Goal: Find specific page/section: Find specific page/section

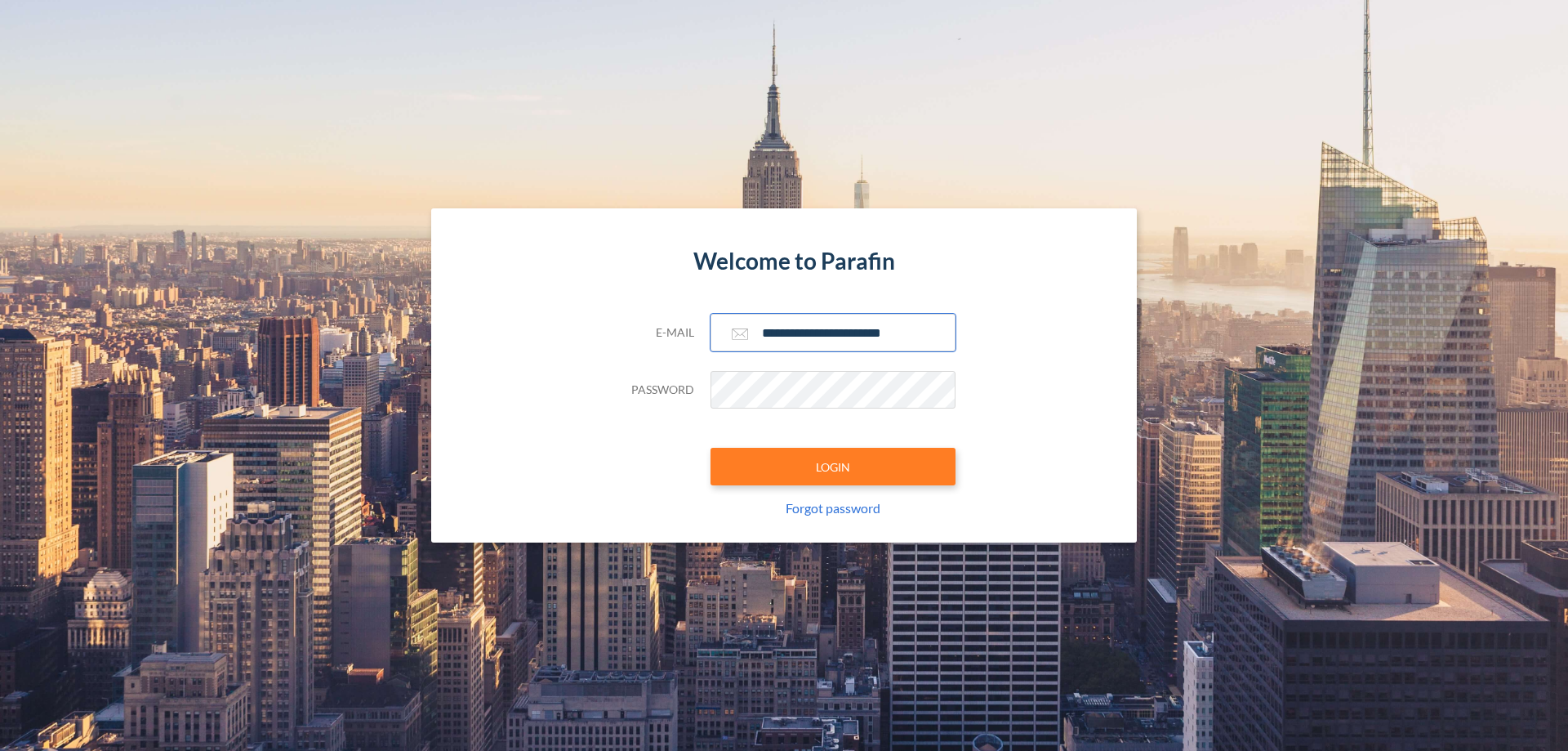
type input "**********"
click at [833, 467] on button "LOGIN" at bounding box center [832, 466] width 245 height 38
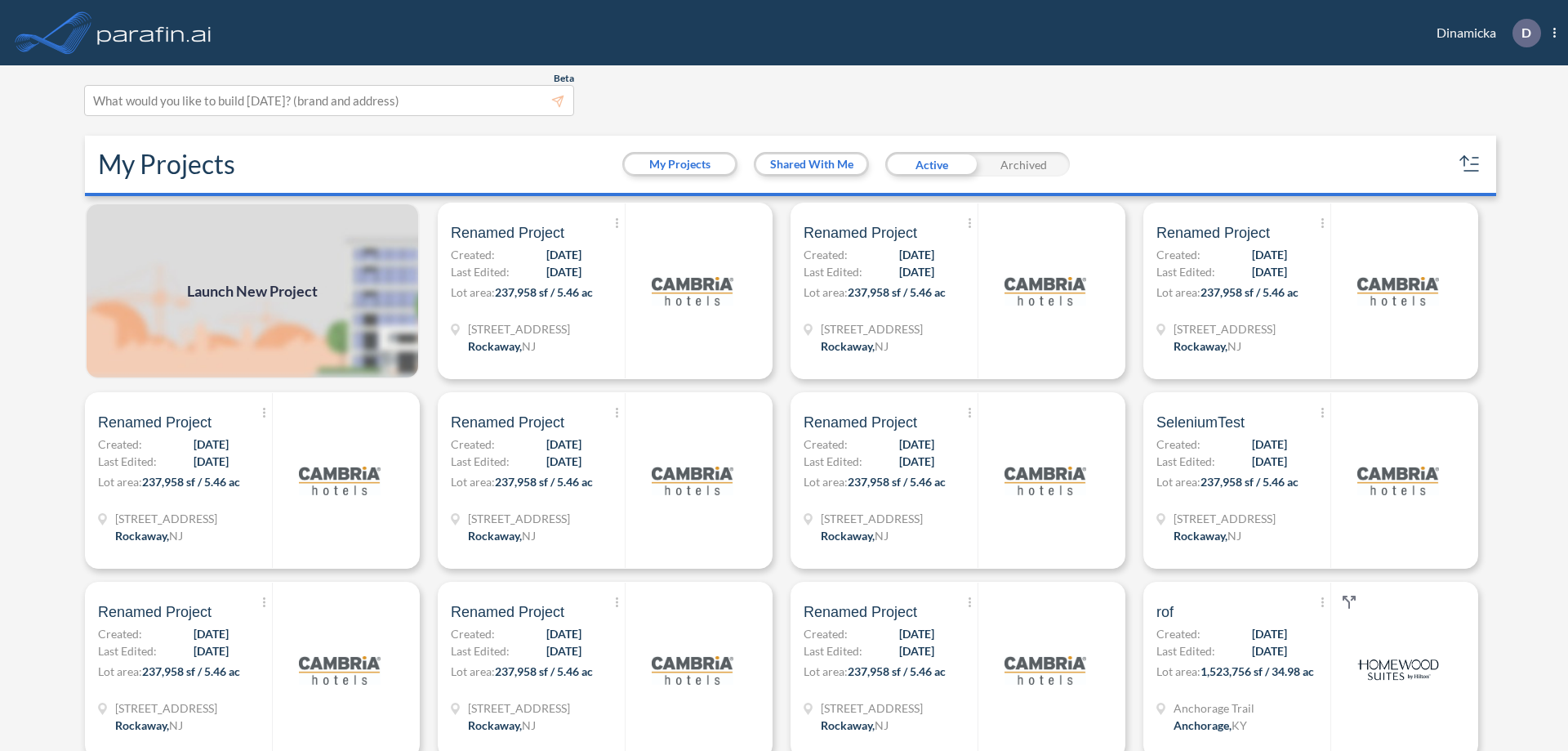
scroll to position [4, 0]
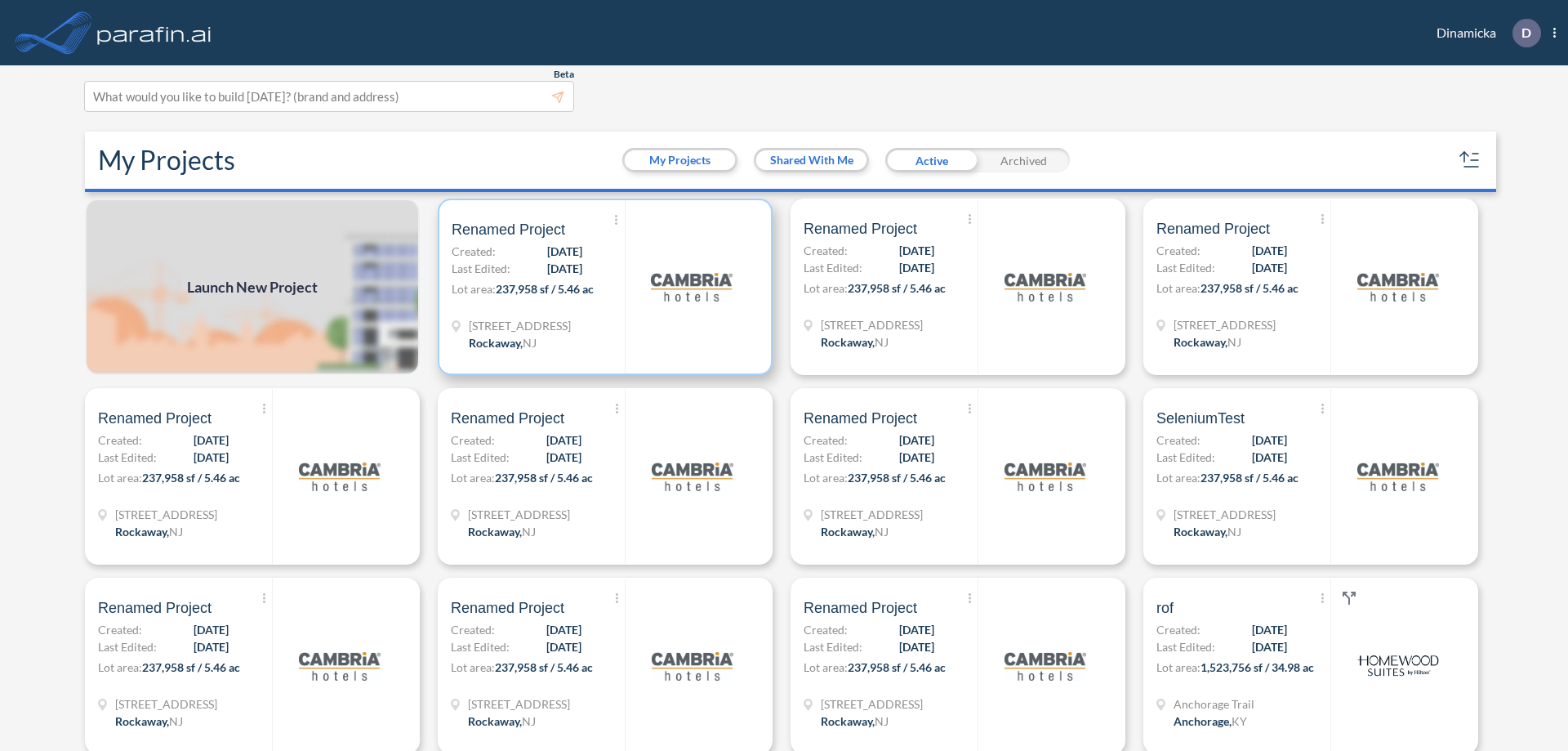
click at [602, 287] on p "Lot area: 237,958 sf / 5.46 ac" at bounding box center [538, 292] width 173 height 24
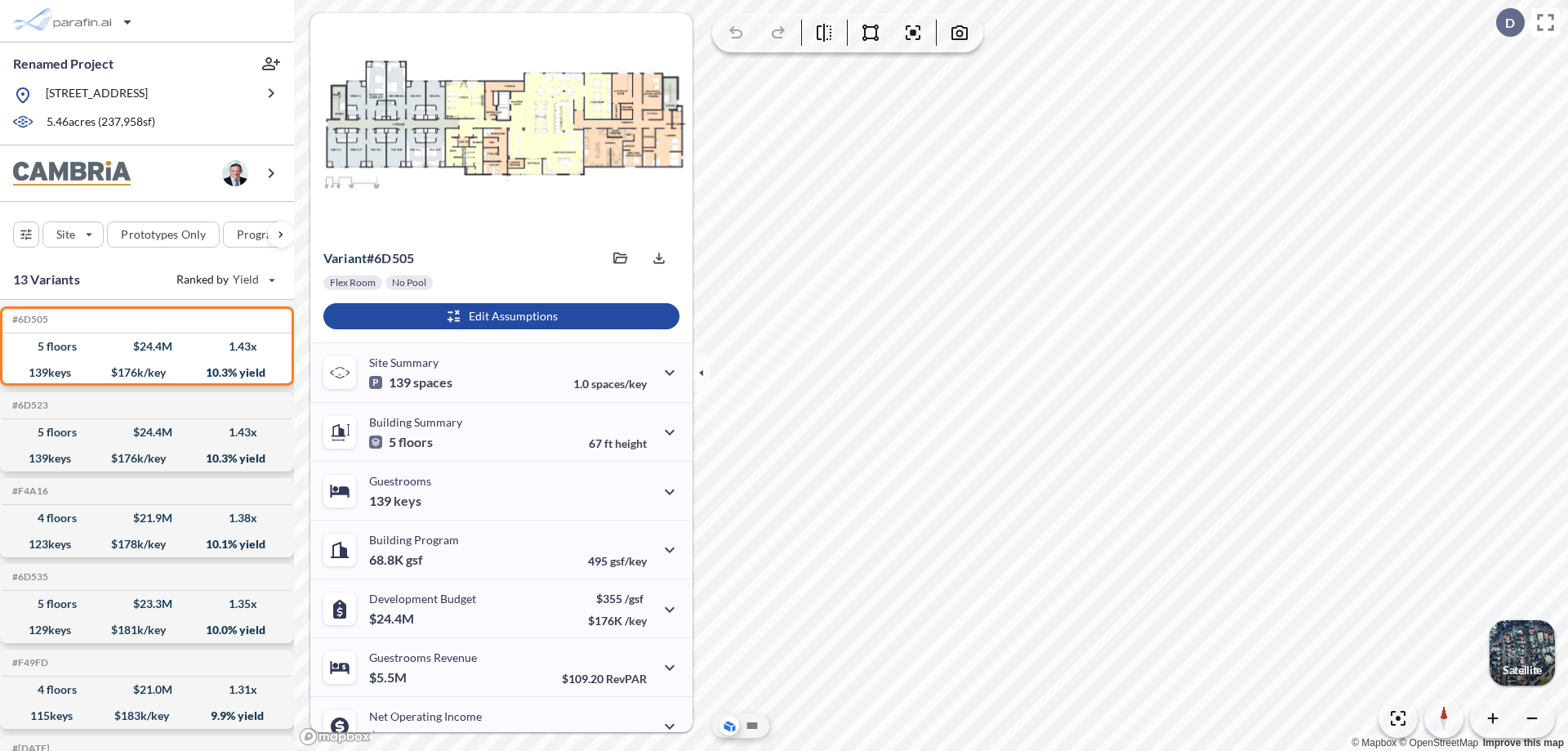
scroll to position [82, 0]
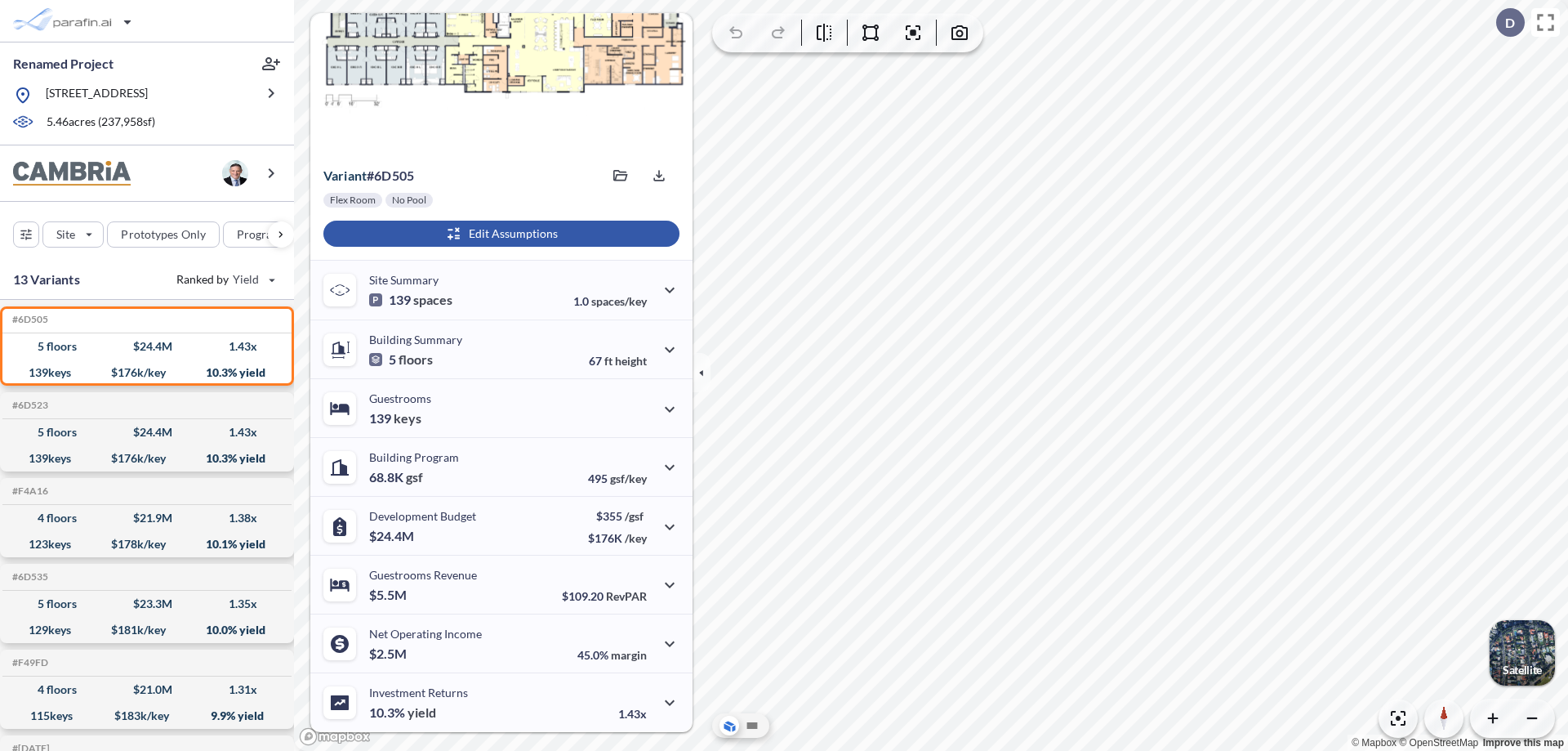
click at [499, 234] on div "button" at bounding box center [502, 233] width 356 height 26
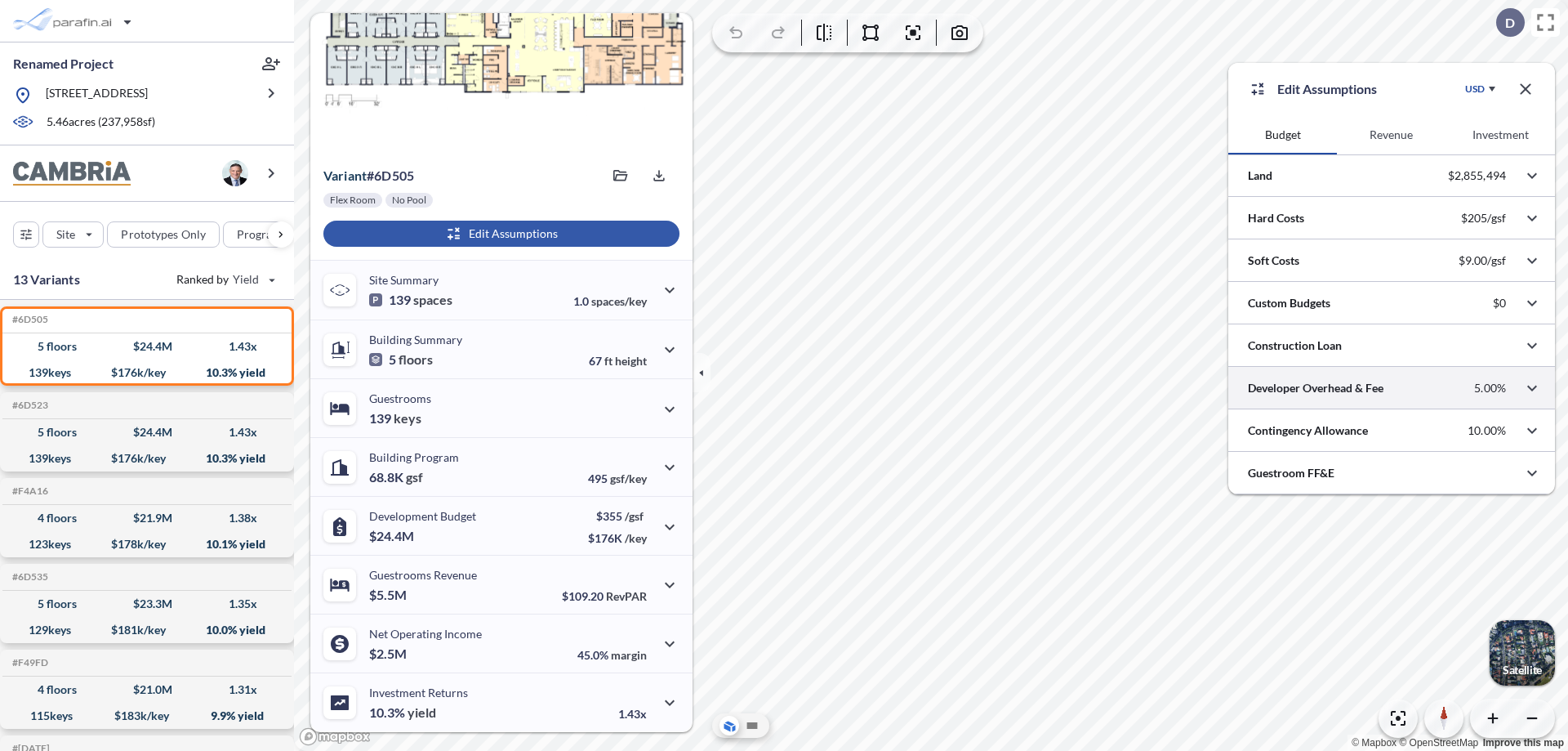
click at [1391, 388] on div at bounding box center [1391, 388] width 327 height 42
